Goal: Information Seeking & Learning: Find specific page/section

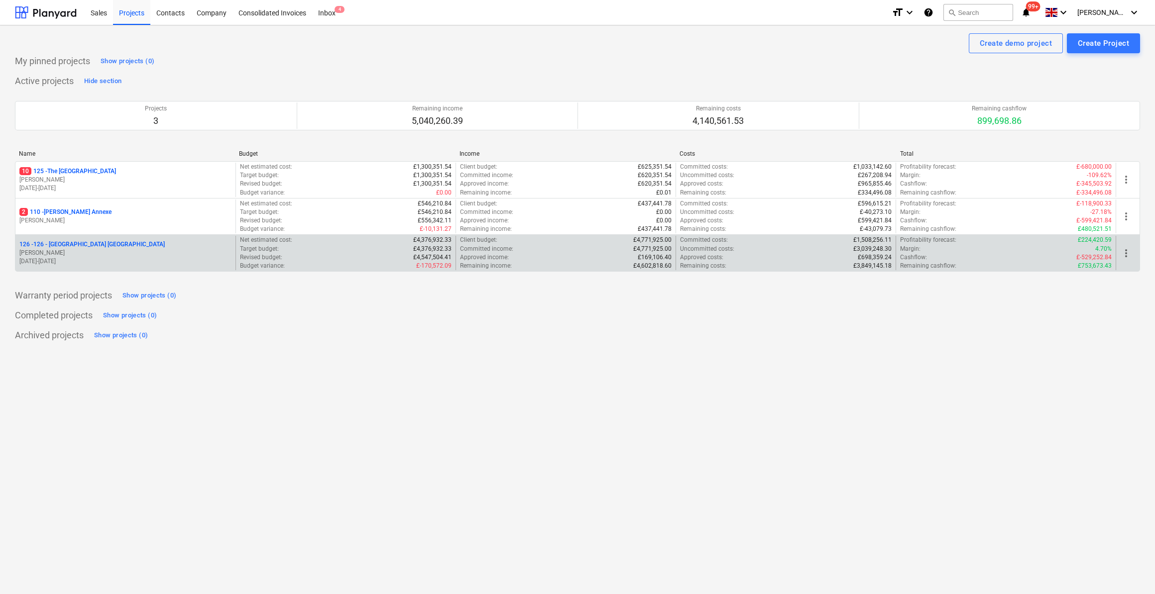
click at [76, 243] on p "126 - 126 - [GEOGRAPHIC_DATA] [GEOGRAPHIC_DATA]" at bounding box center [91, 244] width 145 height 8
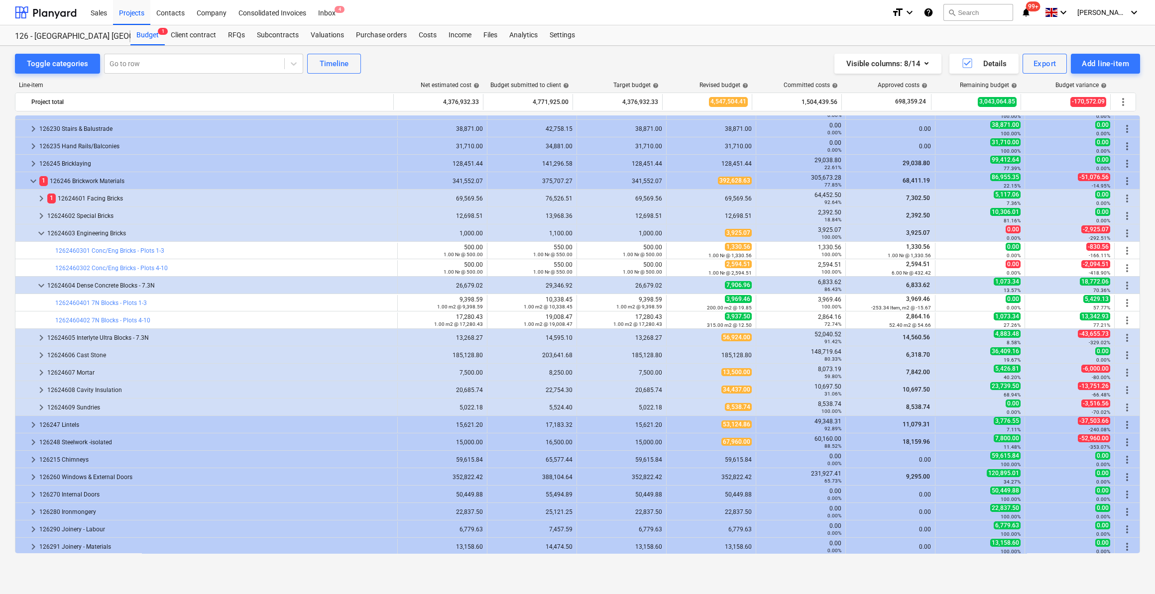
scroll to position [503, 0]
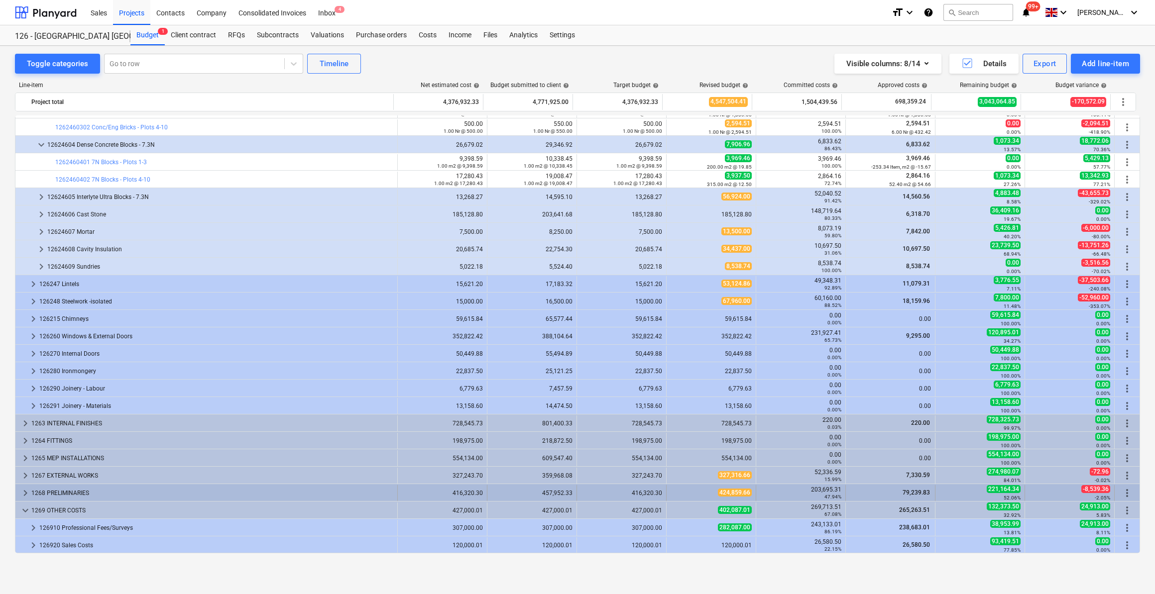
click at [24, 490] on span "keyboard_arrow_right" at bounding box center [25, 493] width 12 height 12
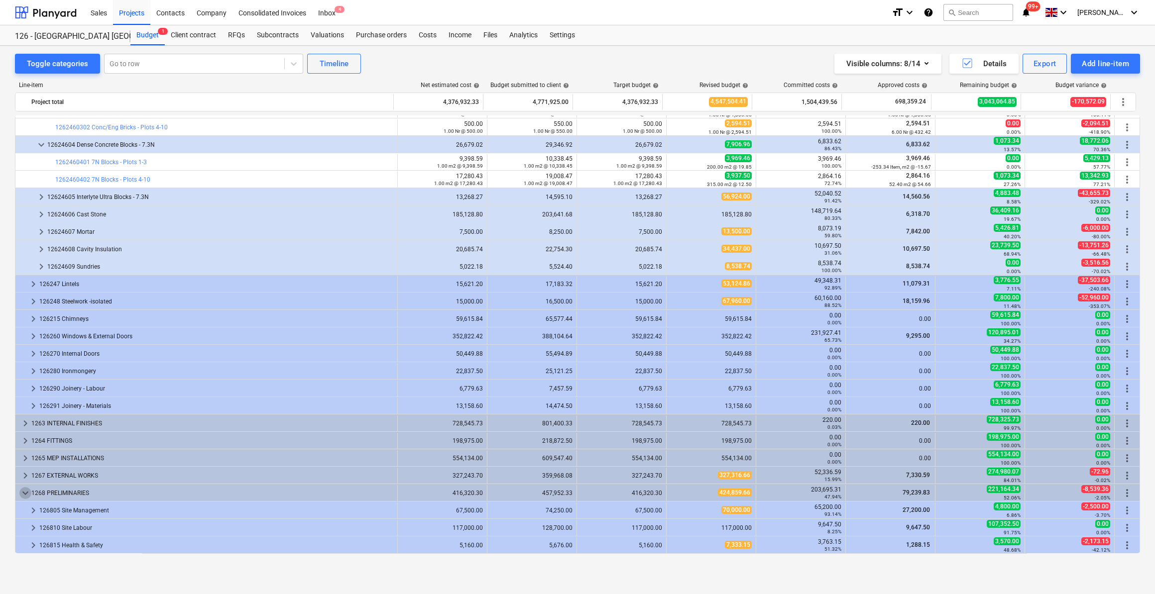
click at [24, 490] on span "keyboard_arrow_down" at bounding box center [25, 493] width 12 height 12
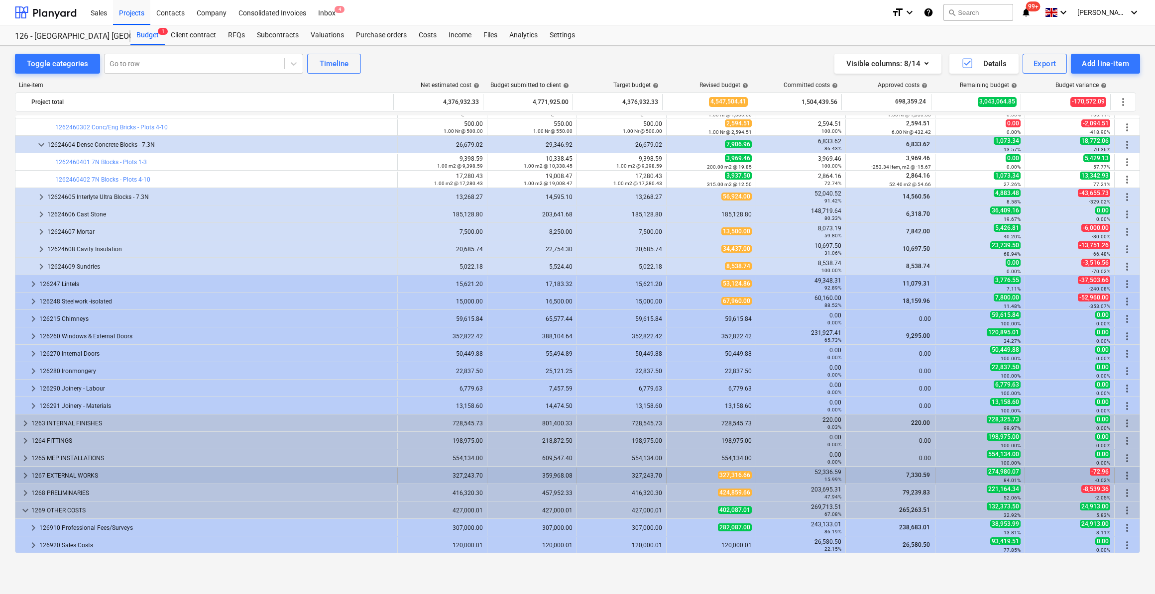
click at [24, 474] on span "keyboard_arrow_right" at bounding box center [25, 476] width 12 height 12
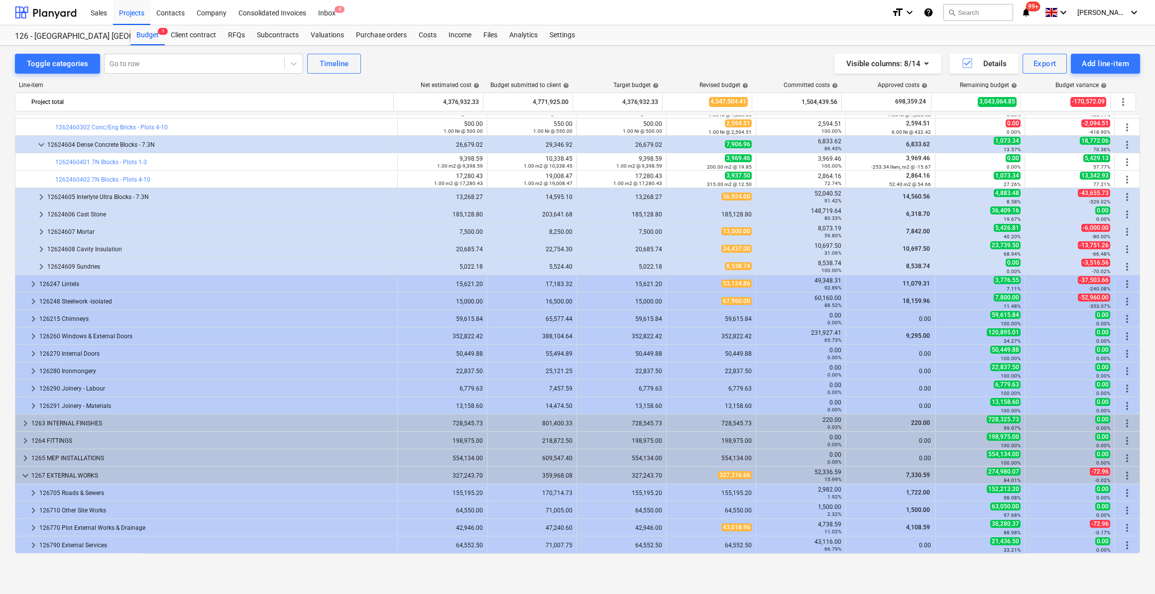
scroll to position [573, 0]
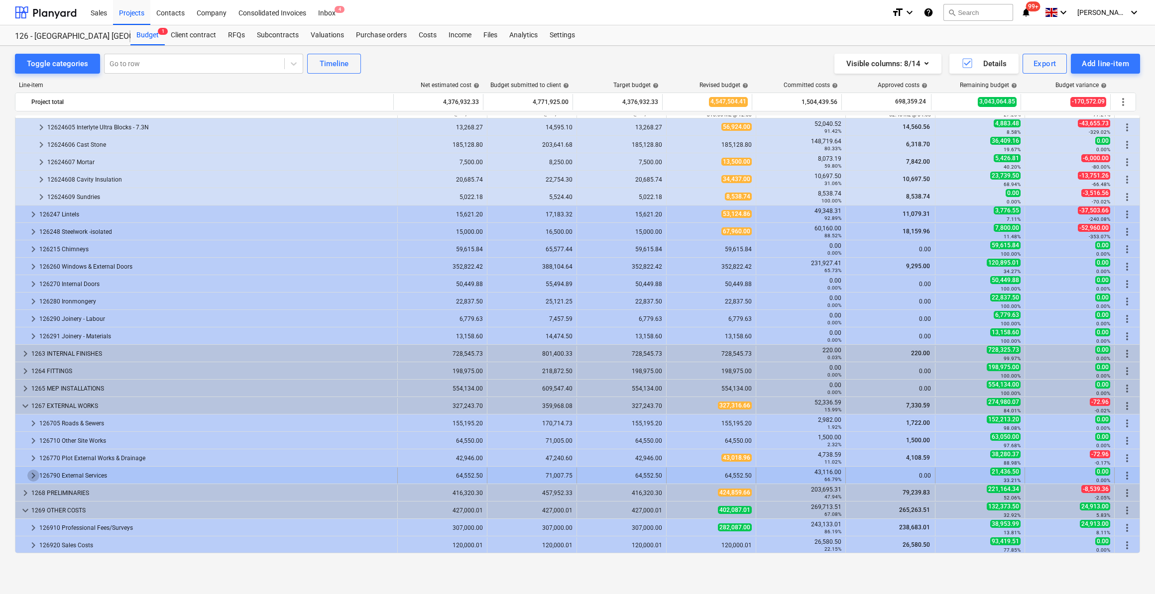
click at [30, 474] on span "keyboard_arrow_right" at bounding box center [33, 476] width 12 height 12
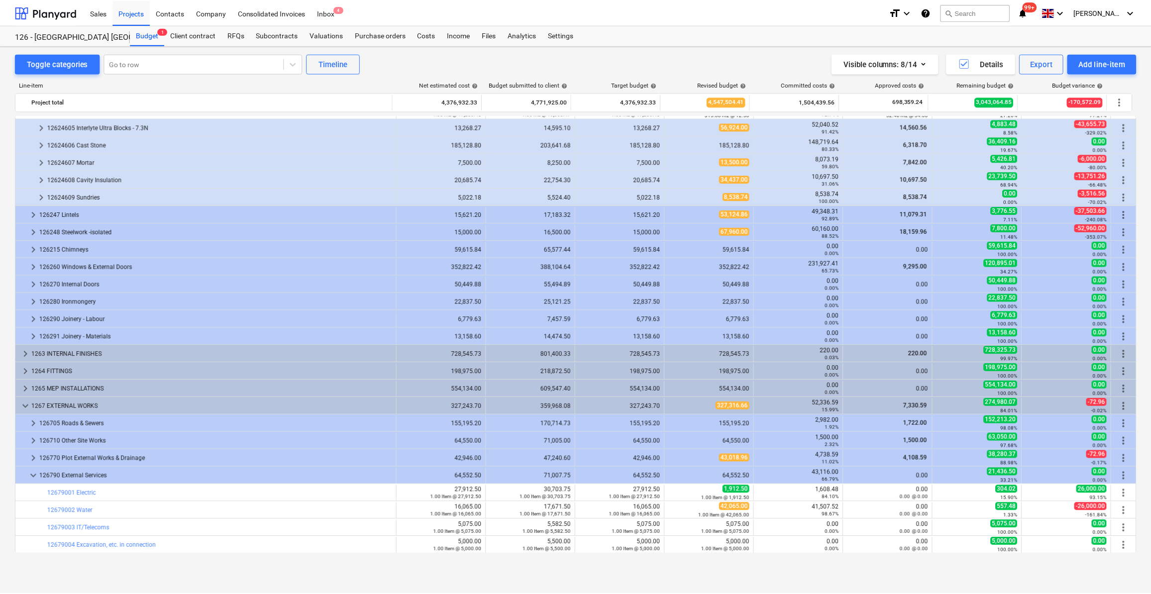
scroll to position [659, 0]
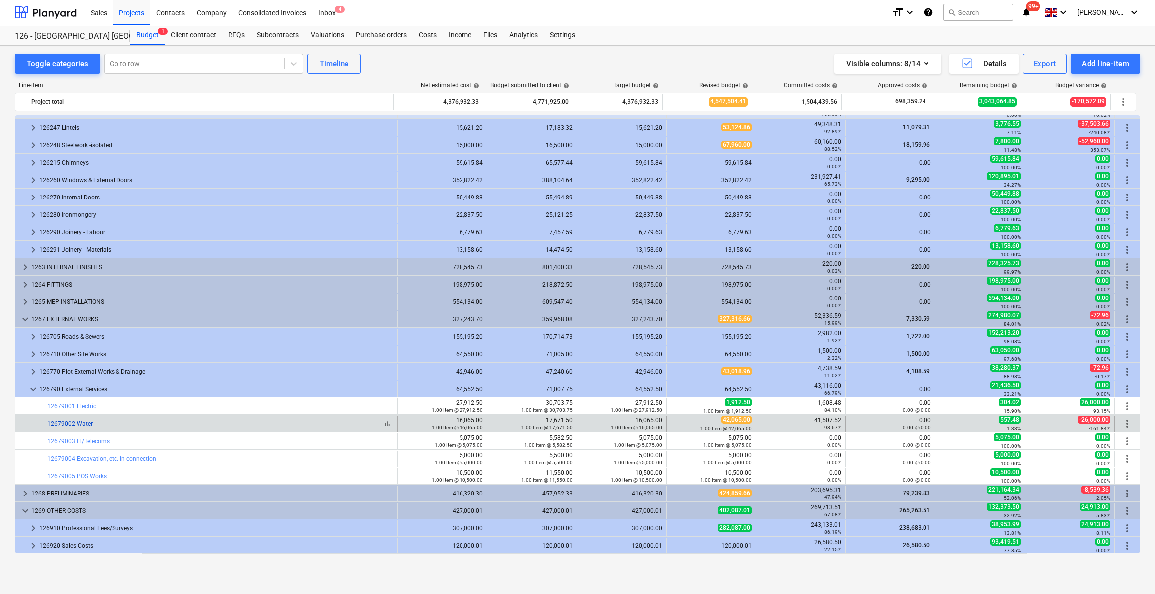
click at [84, 421] on link "12679002 Water" at bounding box center [69, 424] width 45 height 7
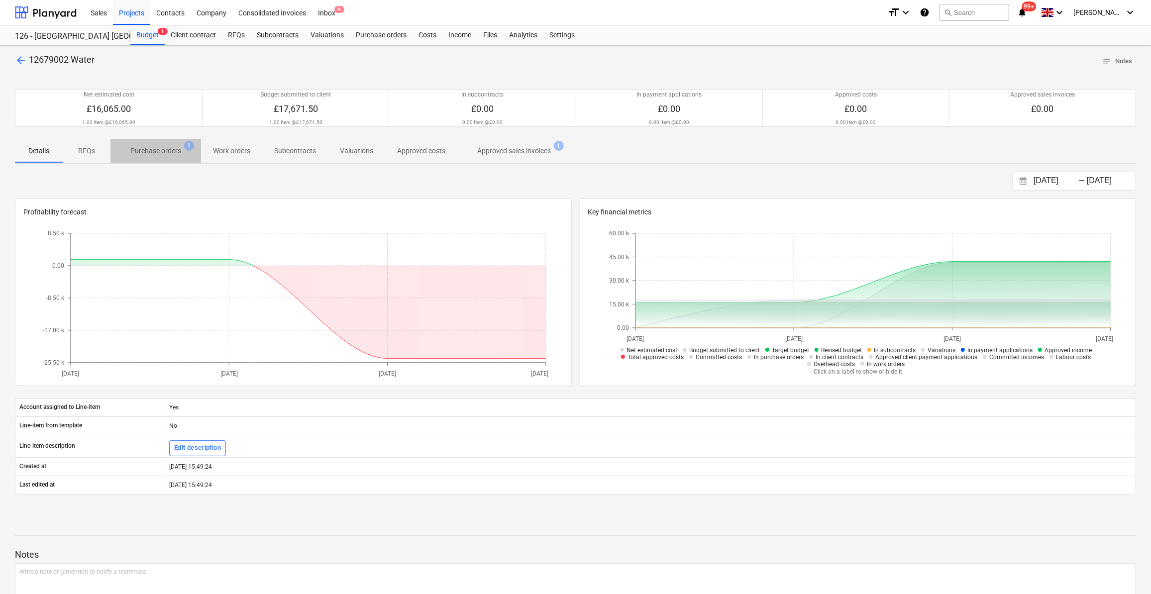
click at [164, 144] on span "Purchase orders 1" at bounding box center [156, 151] width 91 height 18
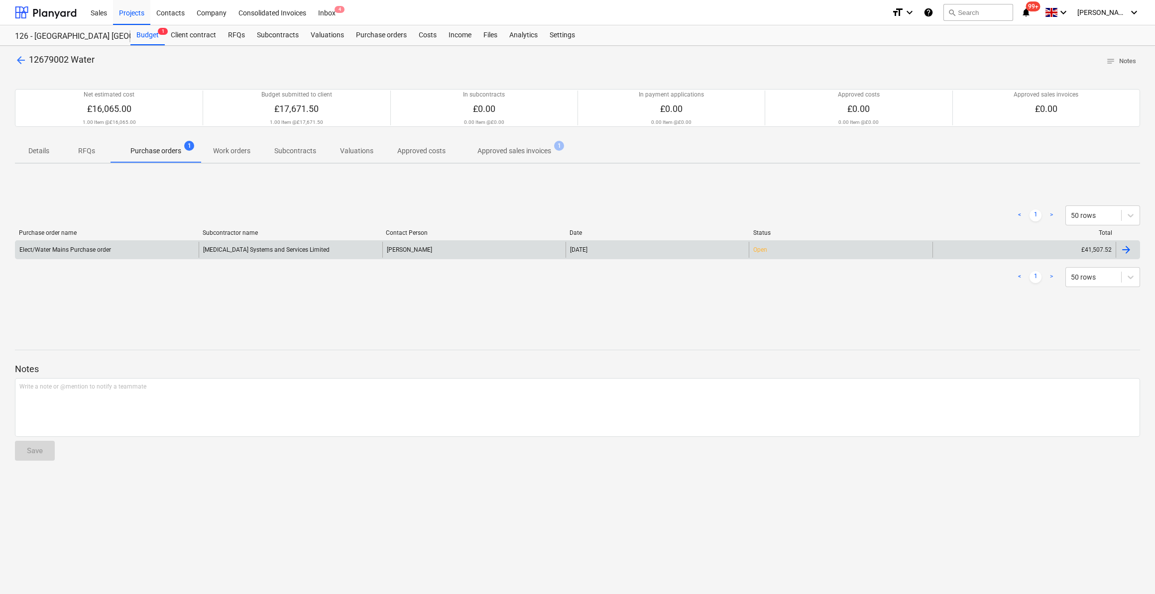
click at [266, 251] on div "[MEDICAL_DATA] Systems and Services Limited" at bounding box center [290, 250] width 183 height 16
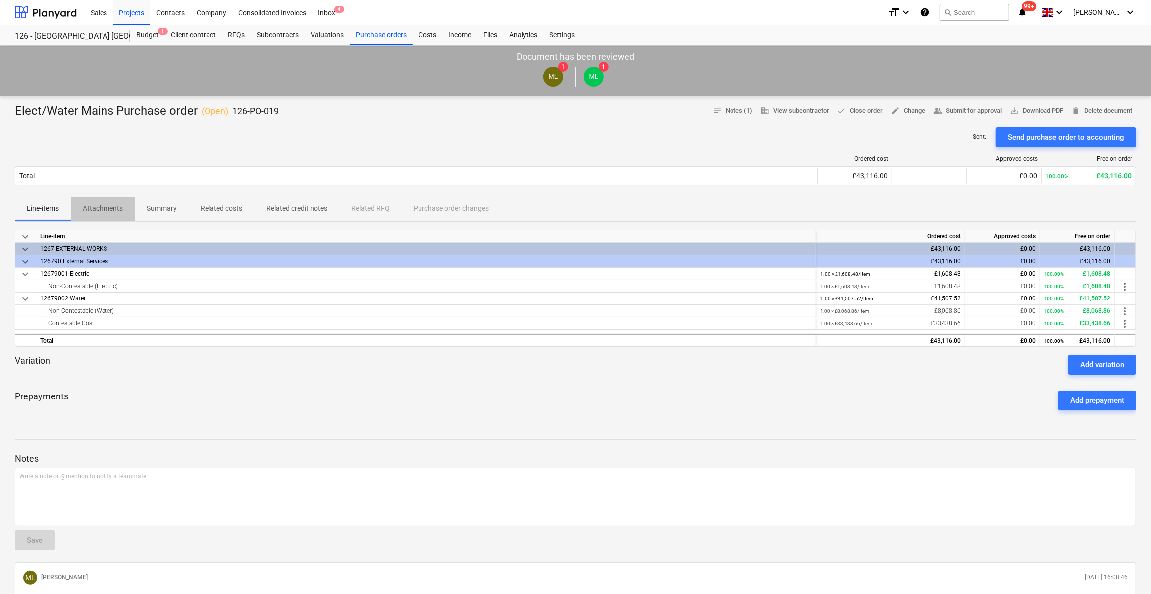
click at [110, 208] on p "Attachments" at bounding box center [103, 209] width 40 height 10
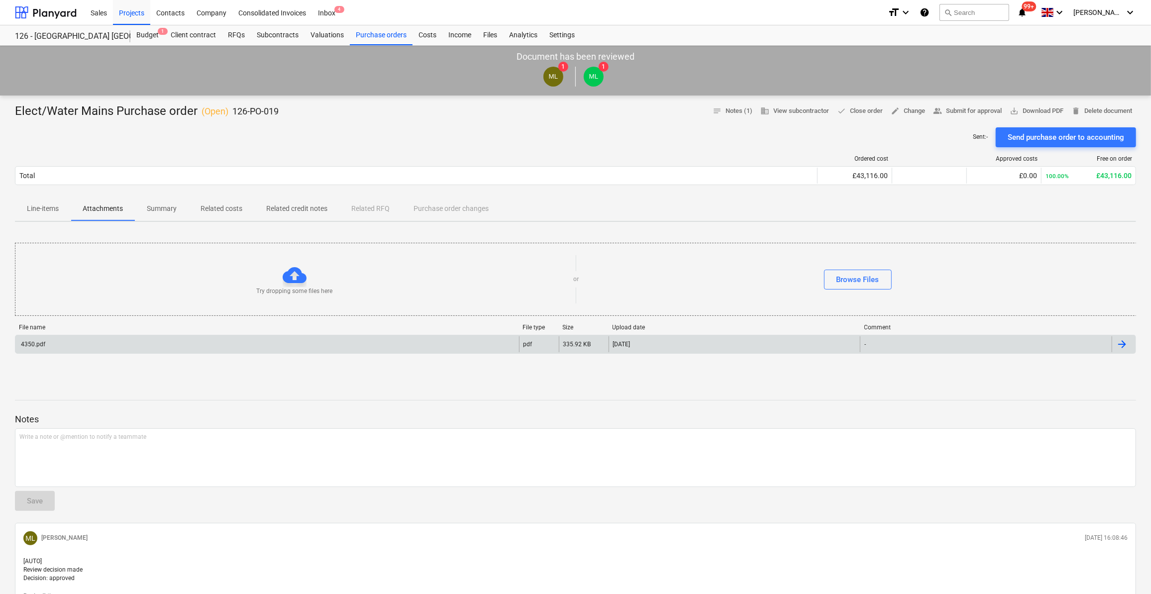
click at [62, 348] on div "4350.pdf" at bounding box center [267, 345] width 504 height 16
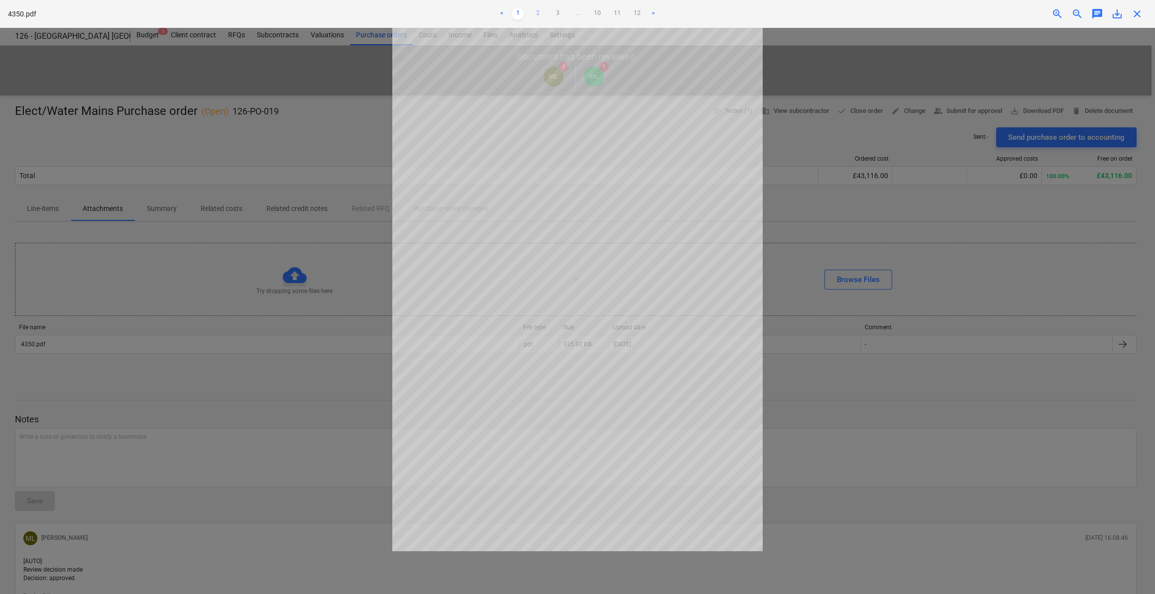
click at [536, 15] on link "2" at bounding box center [538, 14] width 12 height 12
click at [556, 13] on link "3" at bounding box center [558, 14] width 12 height 12
click at [569, 14] on link "4" at bounding box center [568, 14] width 12 height 12
click at [578, 11] on link "5" at bounding box center [578, 14] width 12 height 12
click at [589, 13] on link "6" at bounding box center [587, 14] width 12 height 12
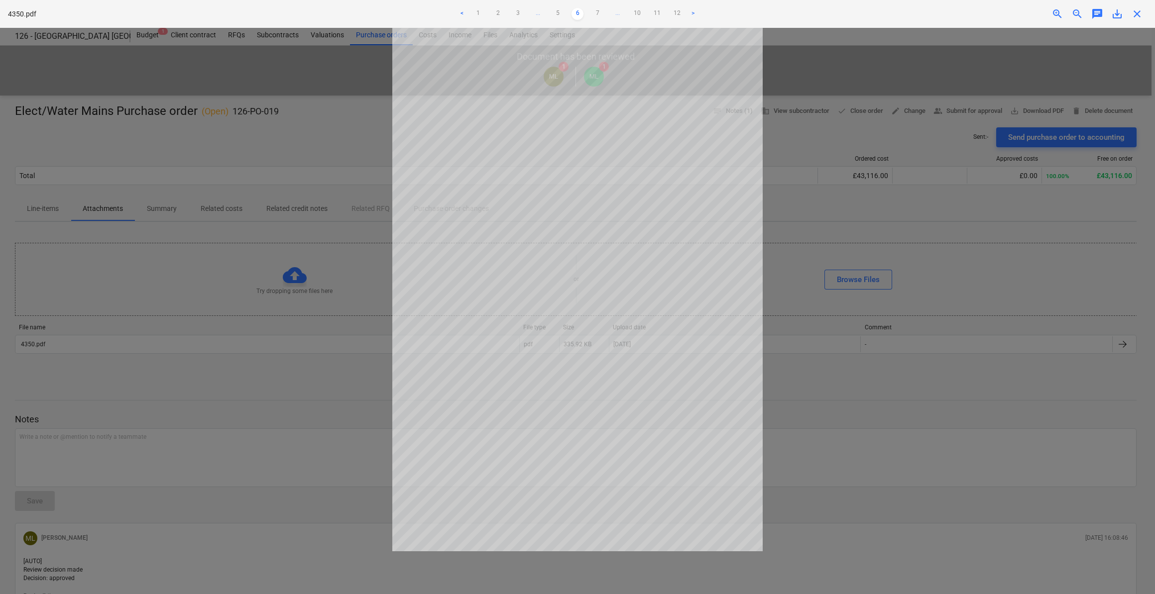
click at [577, 13] on link "6" at bounding box center [578, 14] width 12 height 12
click at [596, 12] on link "7" at bounding box center [597, 14] width 12 height 12
click at [592, 9] on link "8" at bounding box center [597, 14] width 12 height 12
click at [609, 13] on link "9" at bounding box center [607, 14] width 12 height 12
click at [609, 13] on ul "< 1 2 3 ... 8 9 10 11 12 >" at bounding box center [578, 14] width 380 height 12
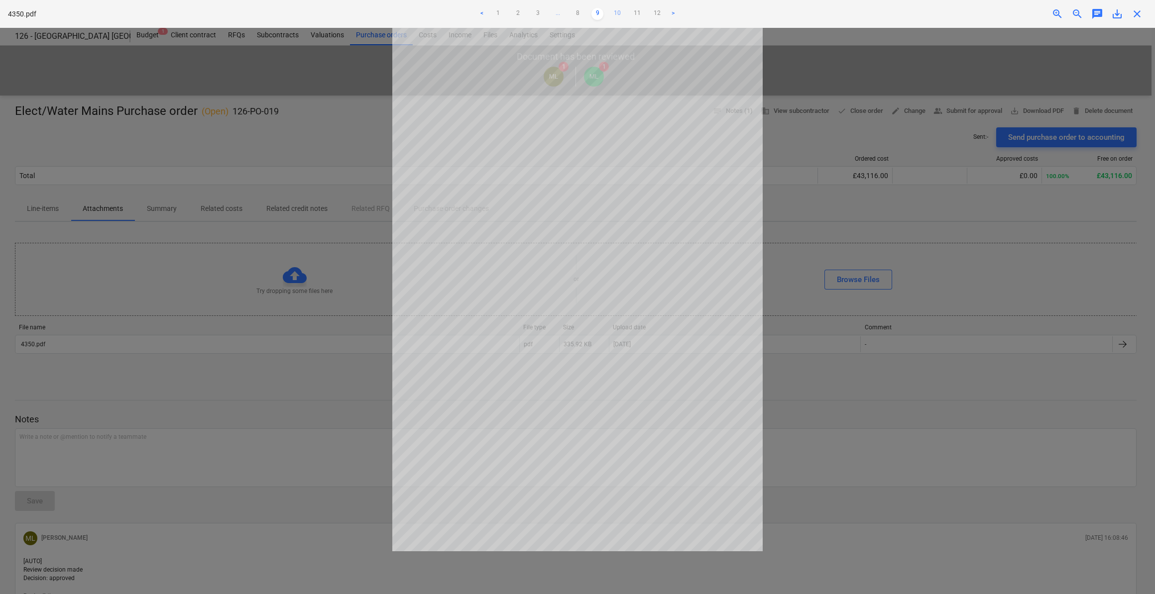
click at [618, 13] on link "10" at bounding box center [617, 14] width 12 height 12
click at [633, 14] on ul "< 1 2 3 ... 9 10 11 12 >" at bounding box center [578, 14] width 380 height 12
click at [625, 10] on link "11" at bounding box center [627, 14] width 12 height 12
click at [639, 13] on link "12" at bounding box center [637, 14] width 12 height 12
click at [519, 11] on link "1" at bounding box center [518, 14] width 12 height 12
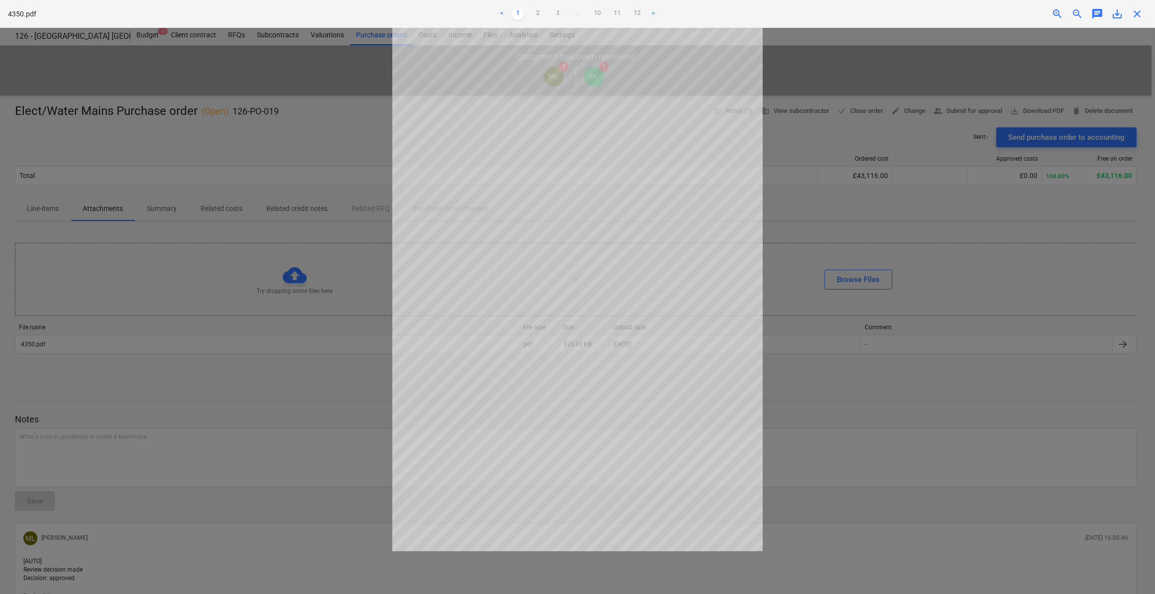
click at [501, 12] on link "<" at bounding box center [502, 14] width 12 height 12
click at [534, 12] on link "2" at bounding box center [538, 14] width 12 height 12
click at [638, 14] on link "12" at bounding box center [637, 14] width 12 height 12
click at [619, 12] on link "11" at bounding box center [617, 14] width 12 height 12
click at [595, 13] on link "10" at bounding box center [597, 14] width 12 height 12
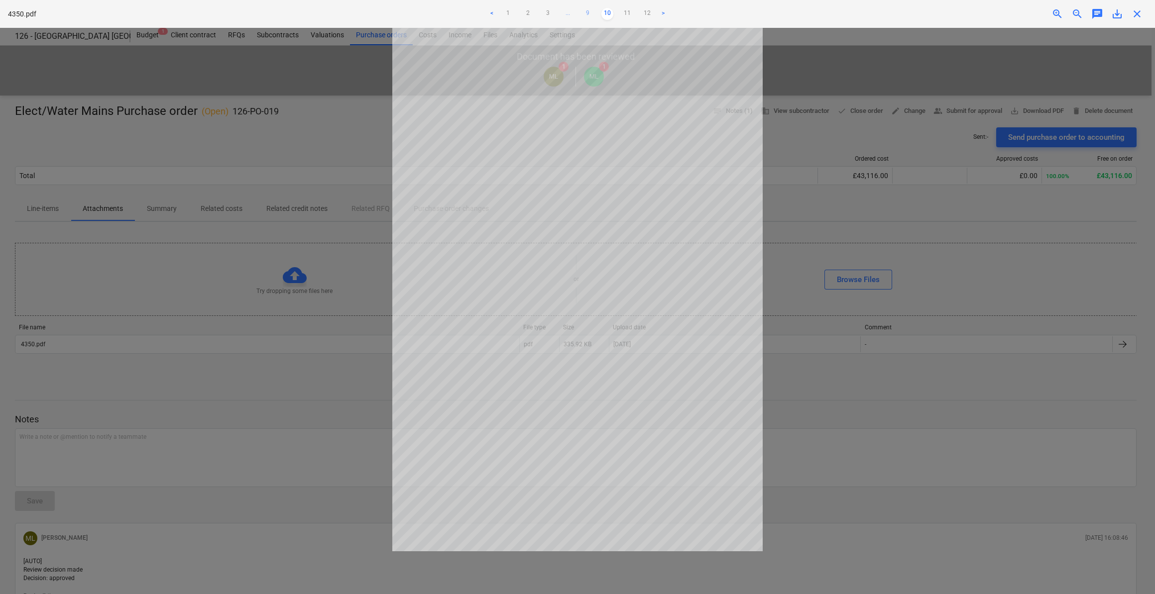
click at [588, 11] on link "9" at bounding box center [587, 14] width 12 height 12
click at [578, 14] on link "8" at bounding box center [578, 14] width 12 height 12
click at [507, 10] on link "2" at bounding box center [508, 14] width 12 height 12
click at [557, 12] on link "3" at bounding box center [558, 14] width 12 height 12
click at [569, 12] on link "4" at bounding box center [568, 14] width 12 height 12
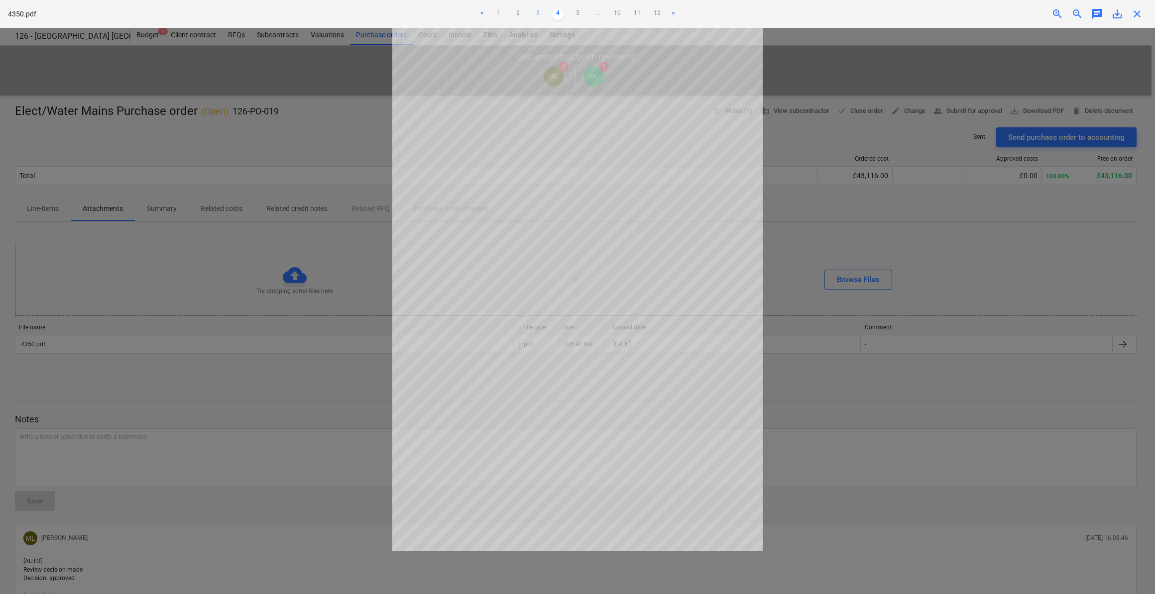
click at [537, 13] on link "3" at bounding box center [538, 14] width 12 height 12
click at [629, 13] on link "11" at bounding box center [627, 14] width 12 height 12
click at [599, 13] on link "10" at bounding box center [597, 14] width 12 height 12
click at [588, 12] on link "9" at bounding box center [587, 14] width 12 height 12
click at [616, 13] on link "10" at bounding box center [617, 14] width 12 height 12
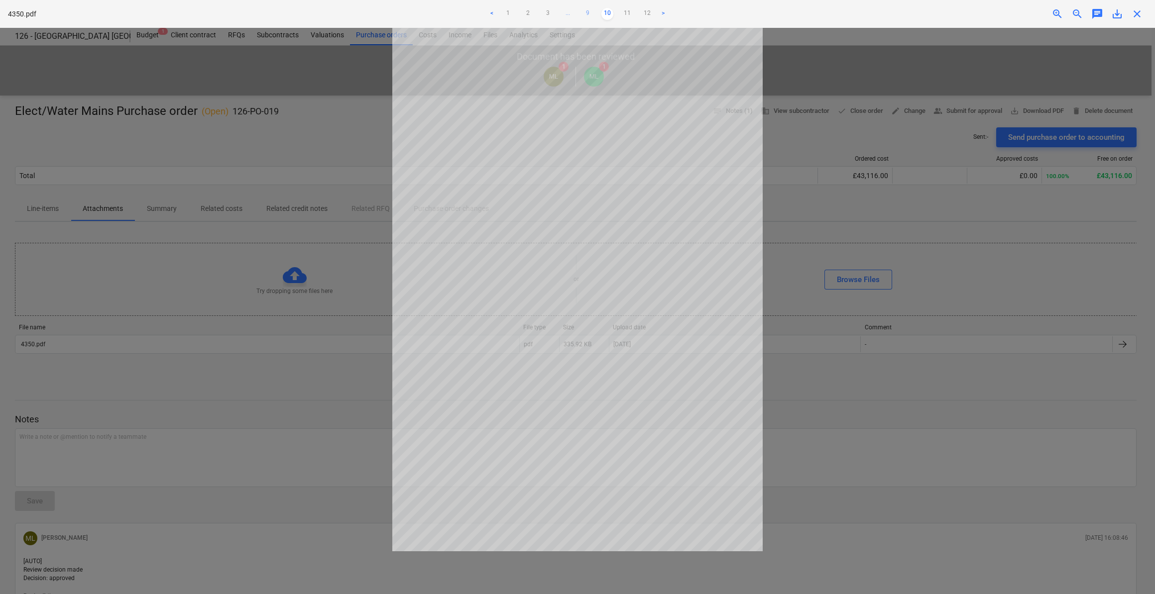
click at [585, 12] on link "9" at bounding box center [587, 14] width 12 height 12
click at [577, 13] on link "8" at bounding box center [578, 14] width 12 height 12
click at [607, 12] on link "9" at bounding box center [607, 14] width 12 height 12
click at [496, 14] on link "1" at bounding box center [498, 14] width 12 height 12
click at [534, 12] on link "2" at bounding box center [538, 14] width 12 height 12
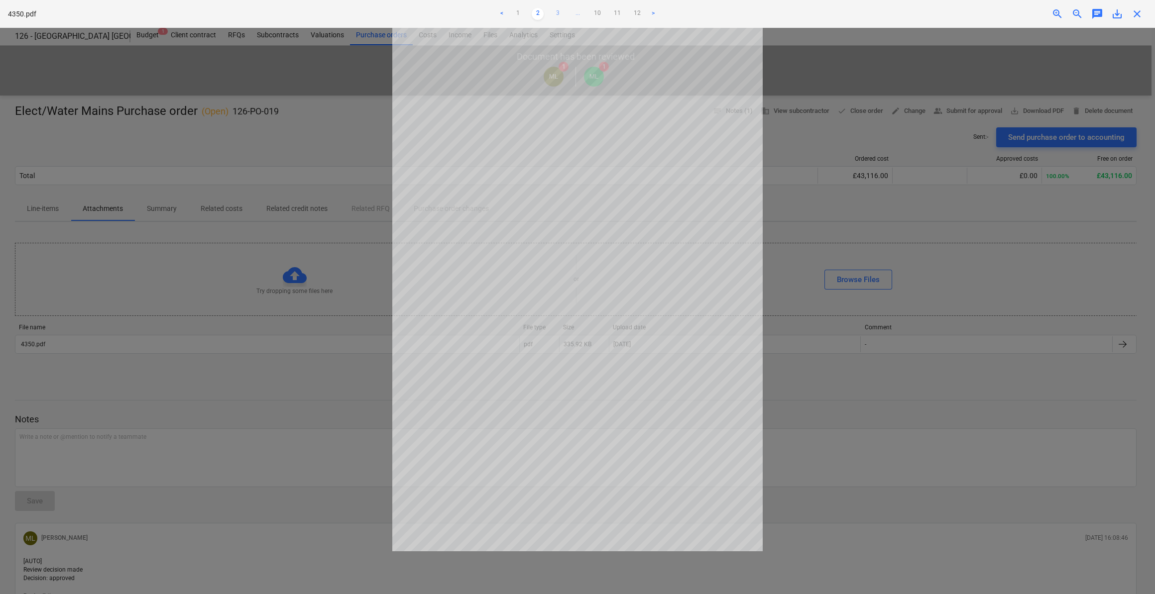
click at [556, 15] on link "3" at bounding box center [558, 14] width 12 height 12
click at [566, 10] on link "4" at bounding box center [568, 14] width 12 height 12
click at [577, 11] on link "5" at bounding box center [578, 14] width 12 height 12
click at [1140, 10] on span "close" at bounding box center [1137, 14] width 12 height 12
